Goal: Transaction & Acquisition: Purchase product/service

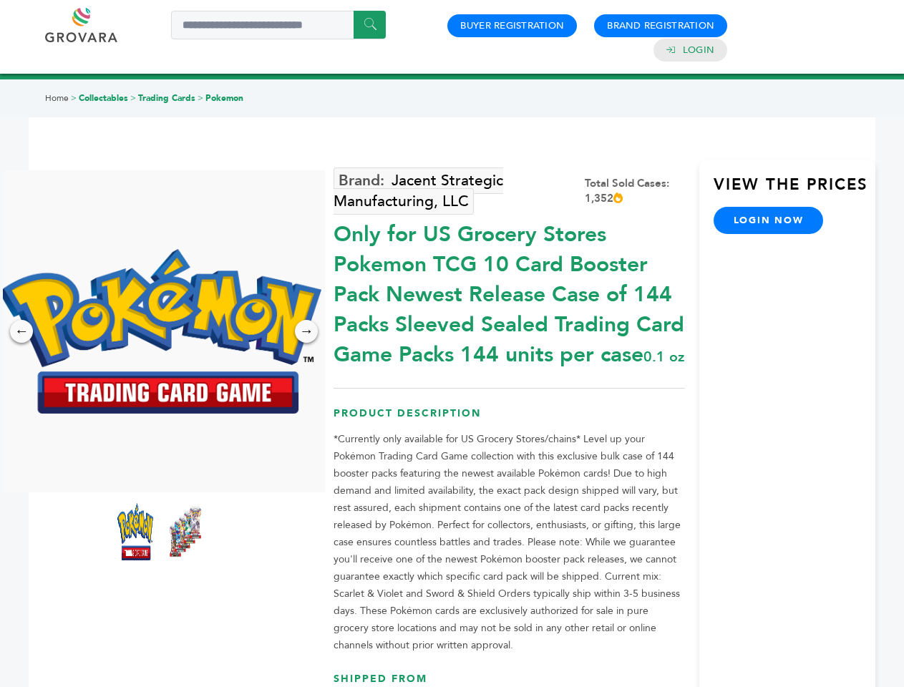
click at [160, 331] on img at bounding box center [160, 331] width 322 height 165
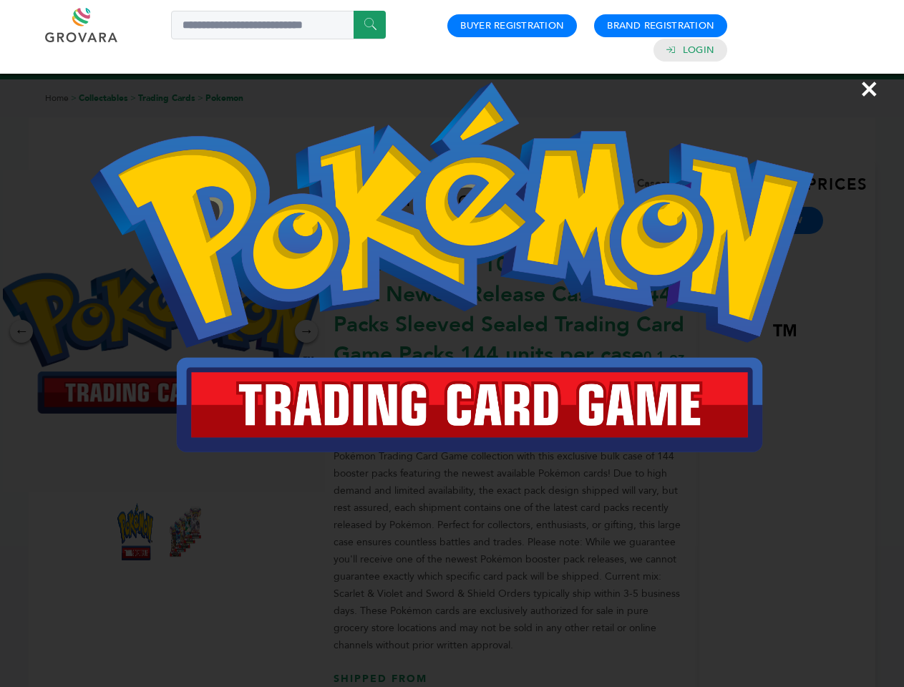
click at [21, 331] on div "×" at bounding box center [452, 343] width 904 height 687
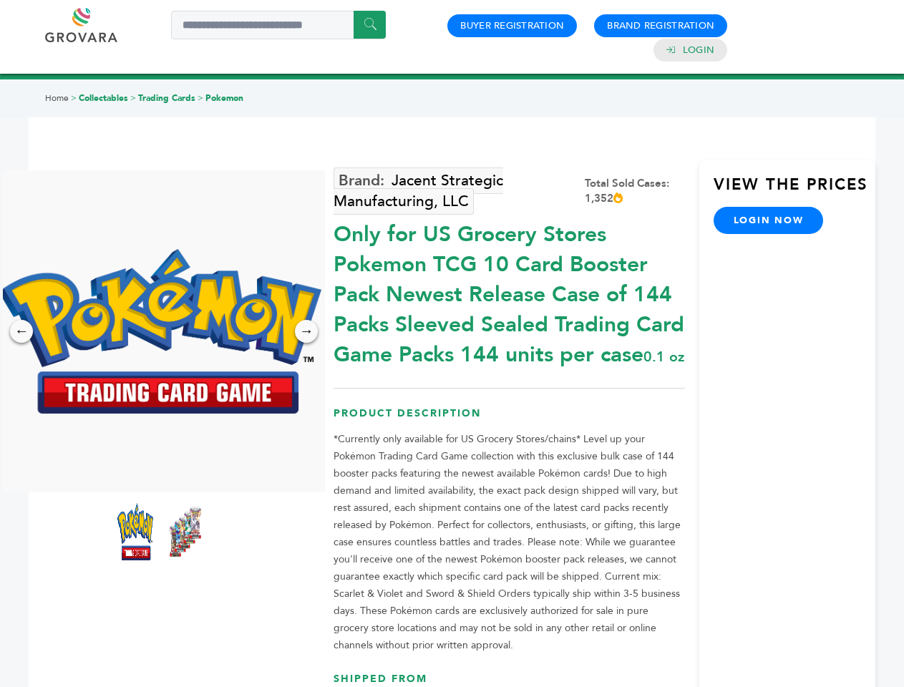
click at [306, 331] on div "→" at bounding box center [306, 331] width 23 height 23
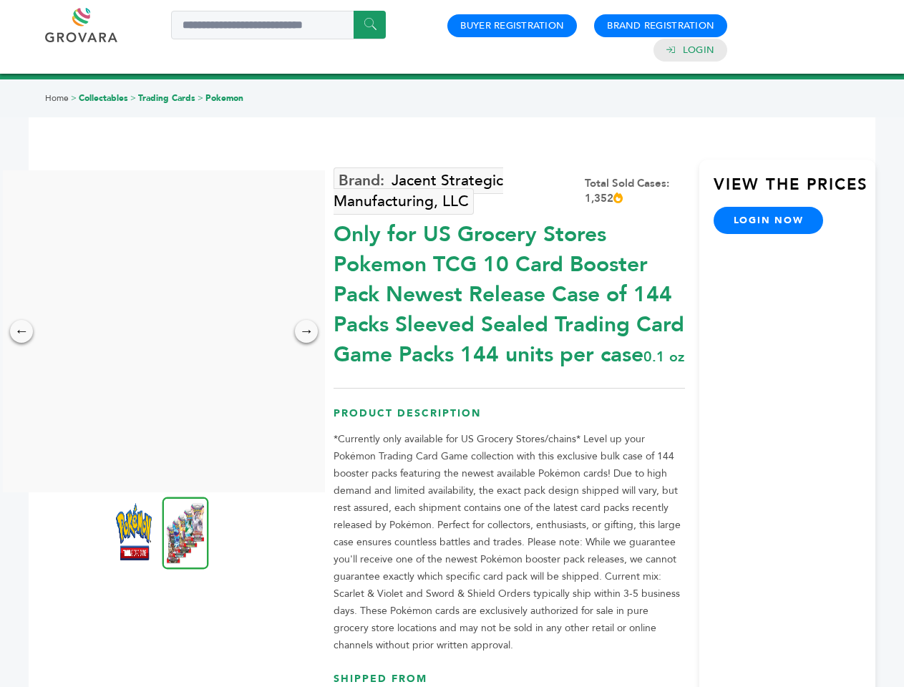
click at [135, 532] on img at bounding box center [134, 531] width 36 height 57
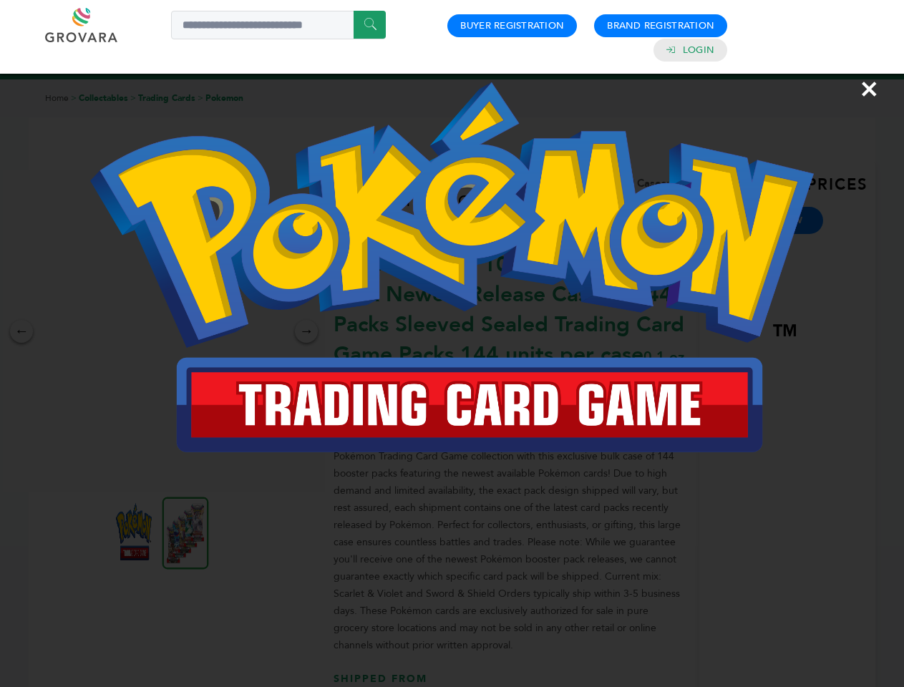
click at [185, 532] on div "×" at bounding box center [452, 343] width 904 height 687
